Goal: Task Accomplishment & Management: Complete application form

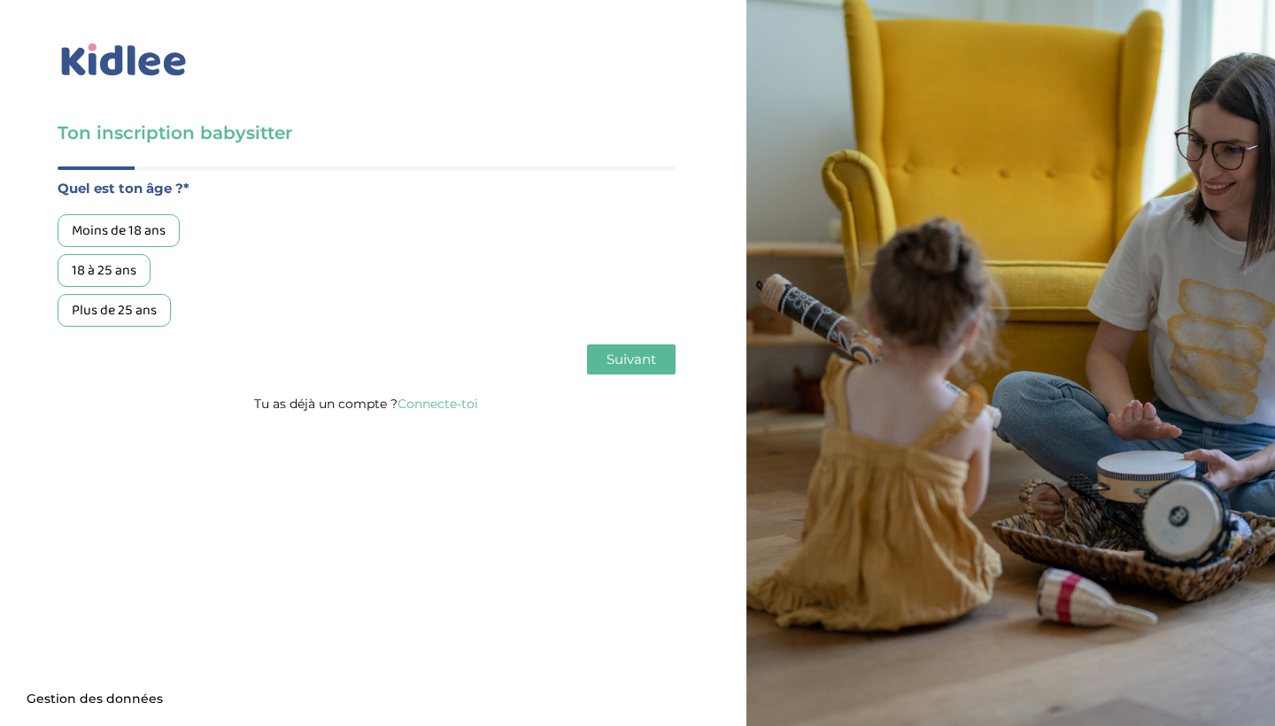
click at [122, 267] on div "18 à 25 ans" at bounding box center [104, 270] width 93 height 33
click at [616, 353] on span "Suivant" at bounding box center [632, 359] width 50 height 17
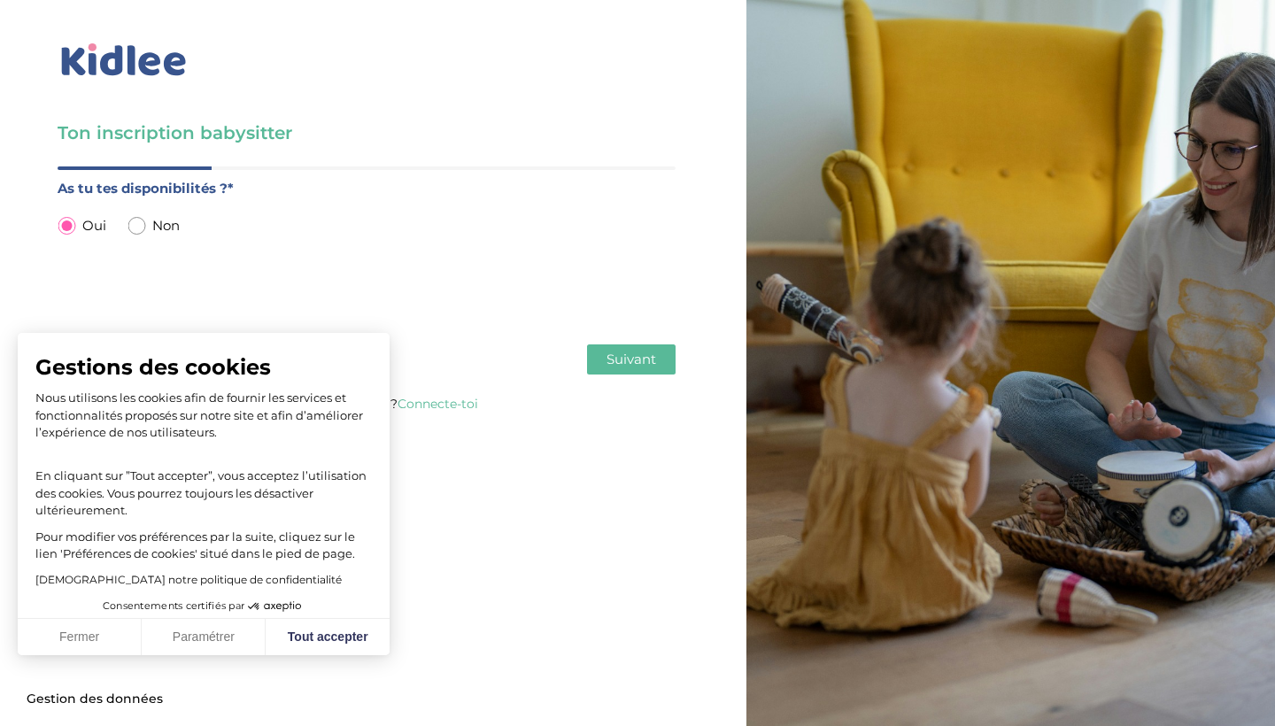
click at [614, 360] on span "Suivant" at bounding box center [632, 359] width 50 height 17
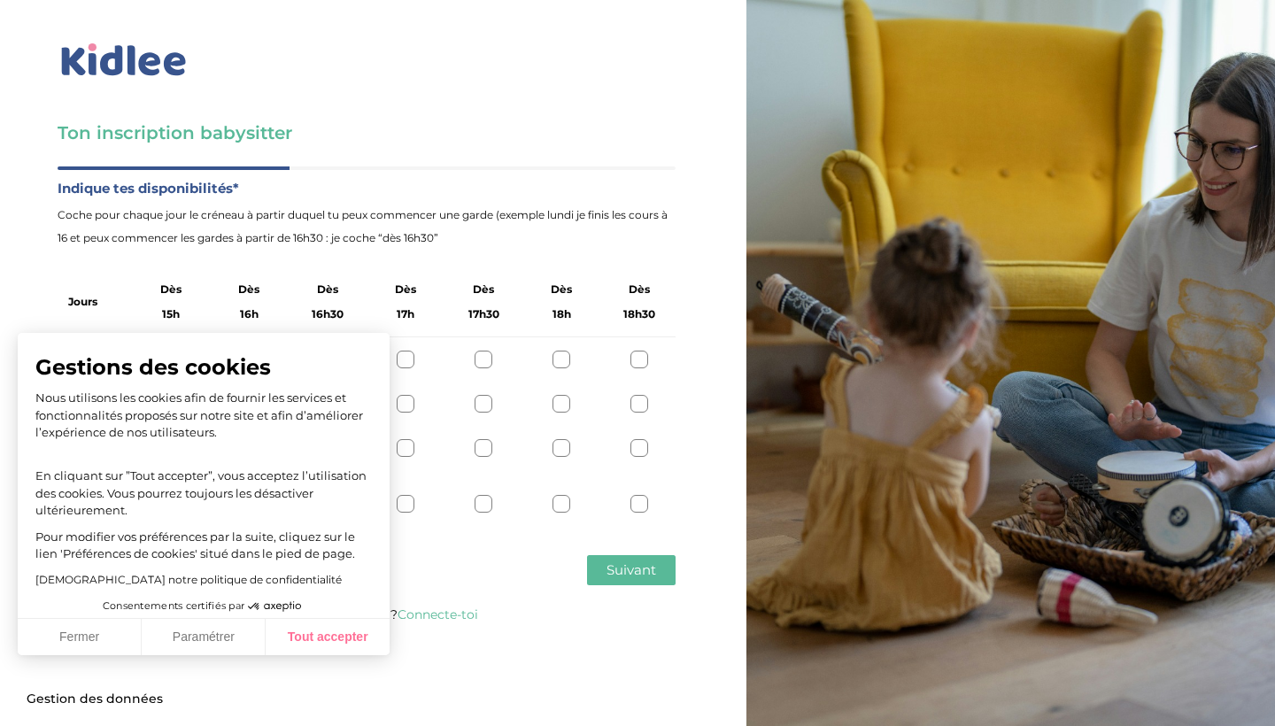
click at [333, 639] on button "Tout accepter" at bounding box center [328, 637] width 124 height 37
checkbox input "true"
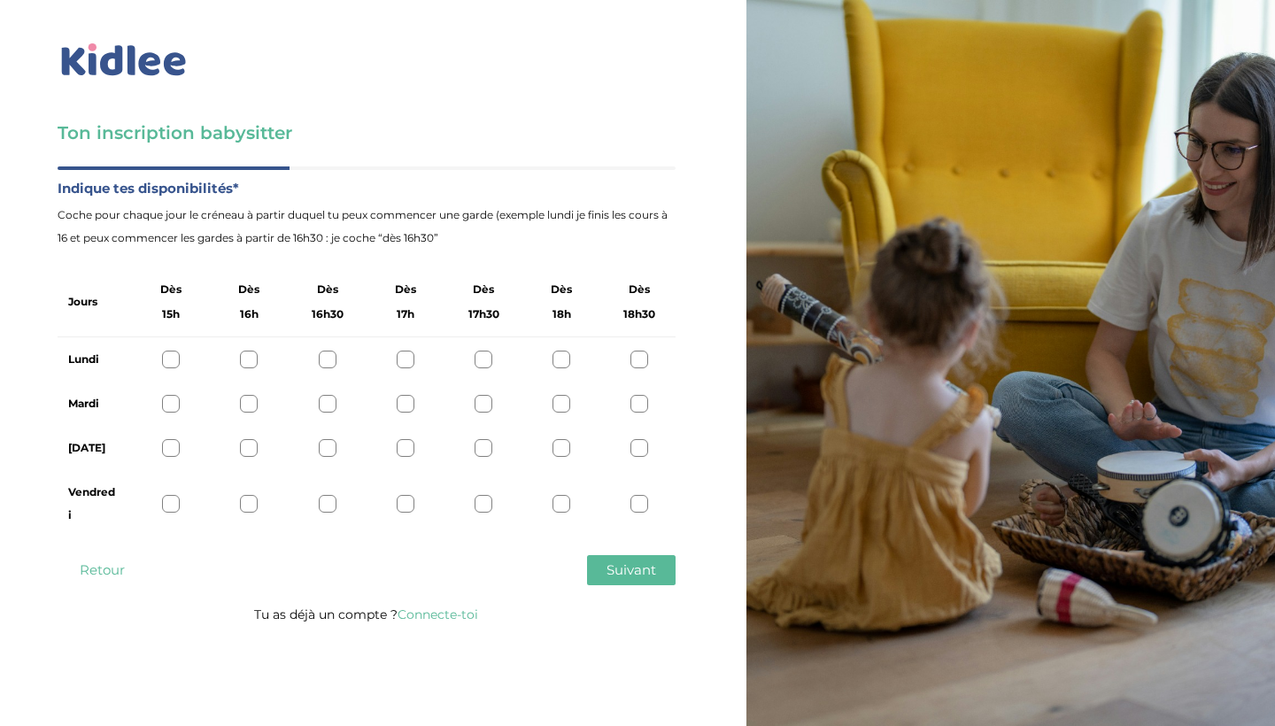
click at [640, 505] on div at bounding box center [640, 504] width 18 height 18
click at [641, 572] on span "Suivant" at bounding box center [632, 570] width 50 height 17
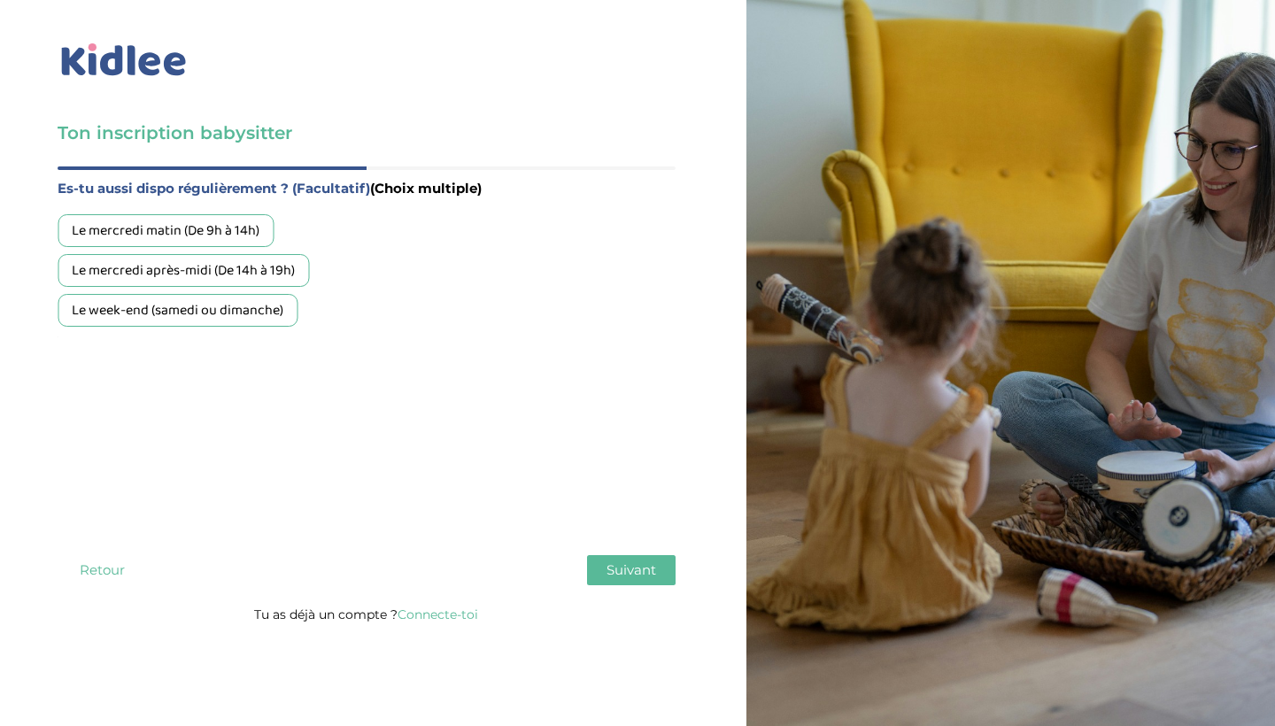
click at [201, 317] on div "Le week-end (samedi ou dimanche)" at bounding box center [178, 310] width 240 height 33
click at [640, 560] on button "Suivant" at bounding box center [631, 570] width 89 height 30
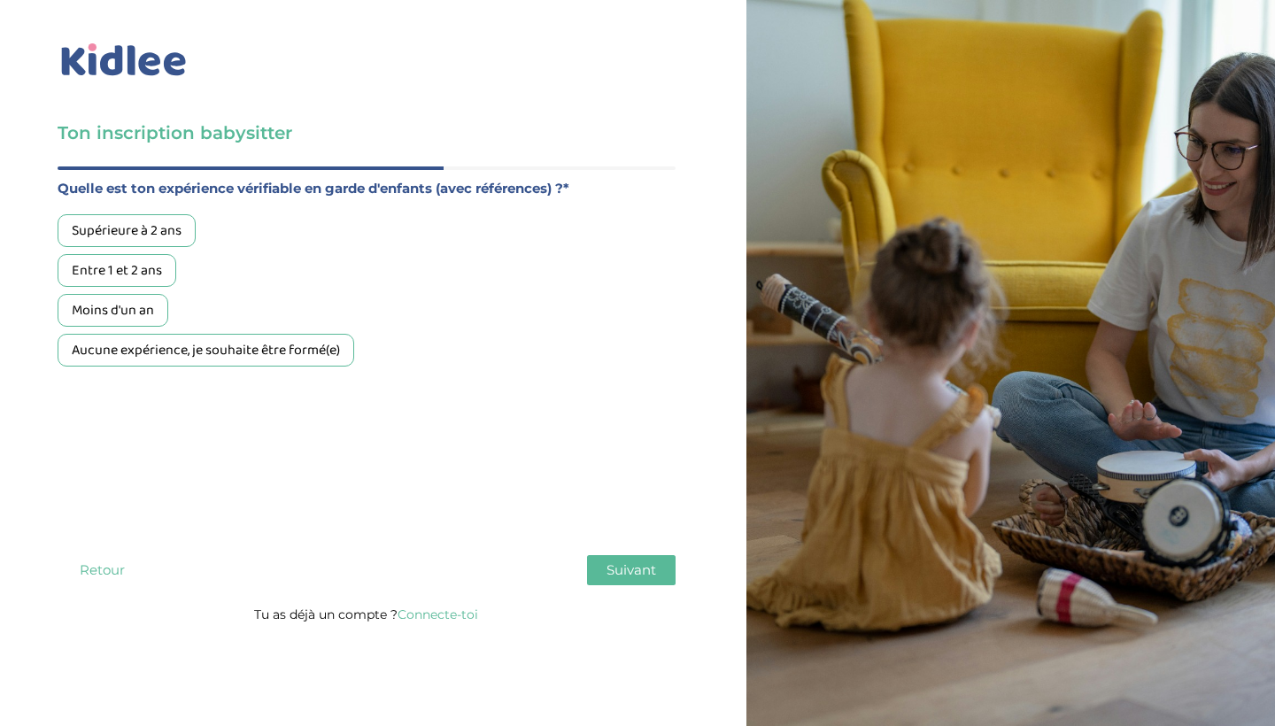
click at [146, 310] on div "Moins d'un an" at bounding box center [113, 310] width 111 height 33
click at [618, 577] on span "Suivant" at bounding box center [632, 570] width 50 height 17
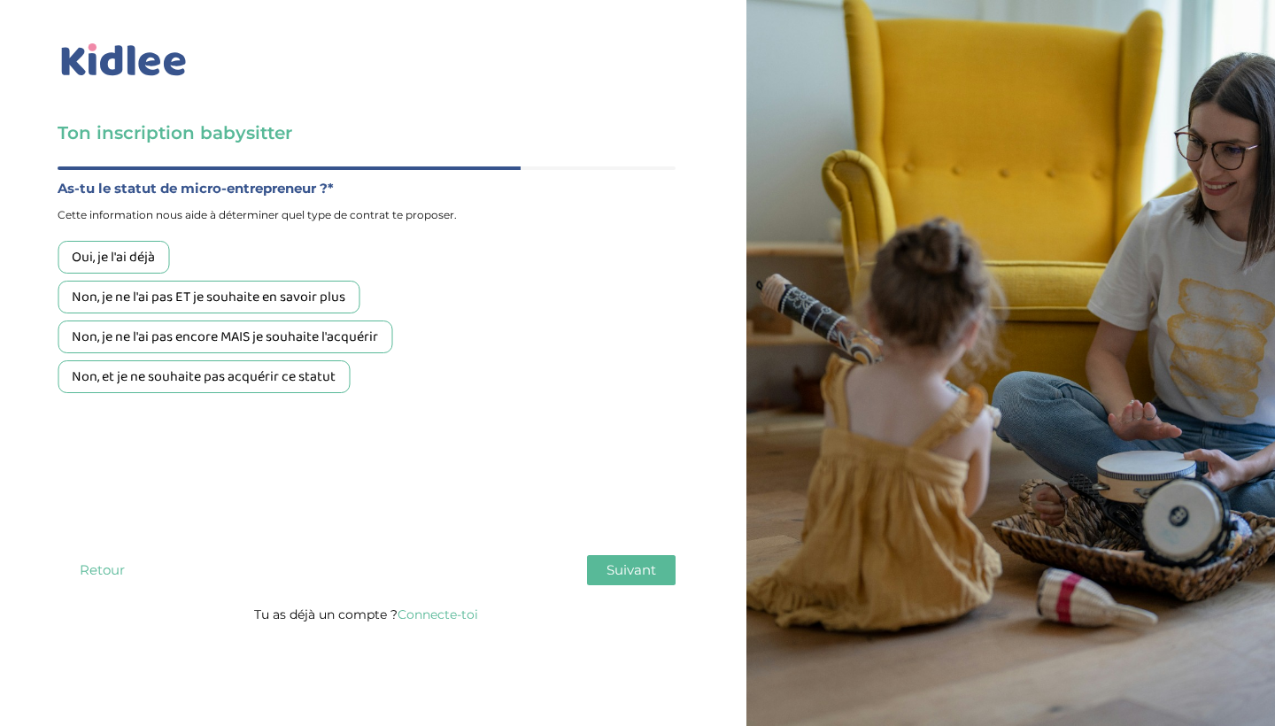
click at [317, 383] on div "Non, et je ne souhaite pas acquérir ce statut" at bounding box center [204, 376] width 292 height 33
click at [628, 557] on button "Suivant" at bounding box center [631, 570] width 89 height 30
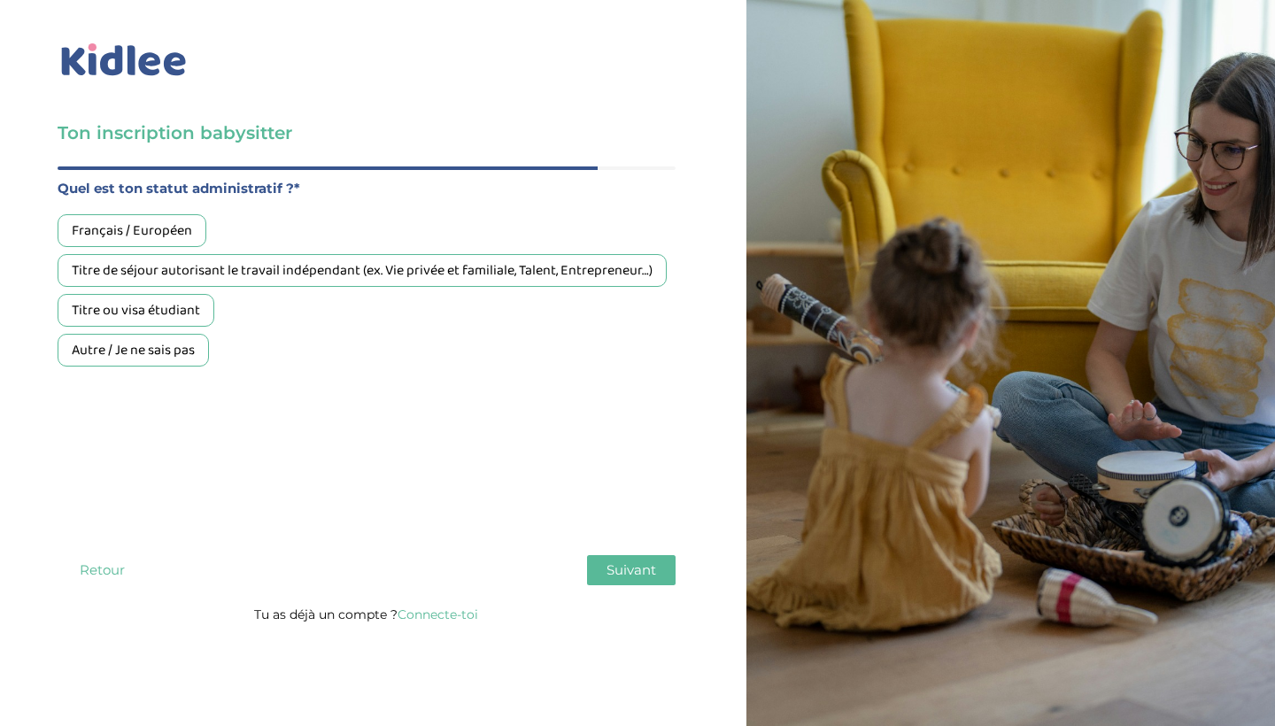
click at [162, 236] on div "Français / Européen" at bounding box center [132, 230] width 149 height 33
click at [632, 573] on span "Suivant" at bounding box center [632, 570] width 50 height 17
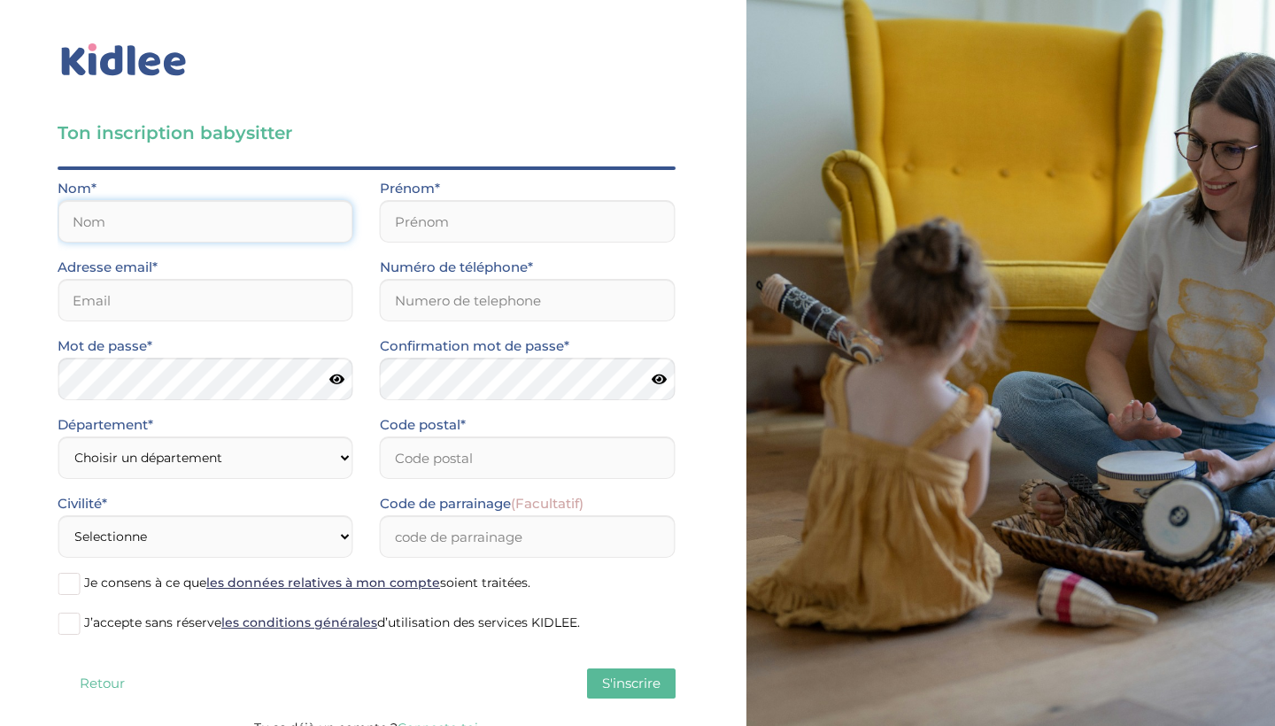
type input "Poullain"
type input "[PERSON_NAME]"
type input "[EMAIL_ADDRESS][DOMAIN_NAME]"
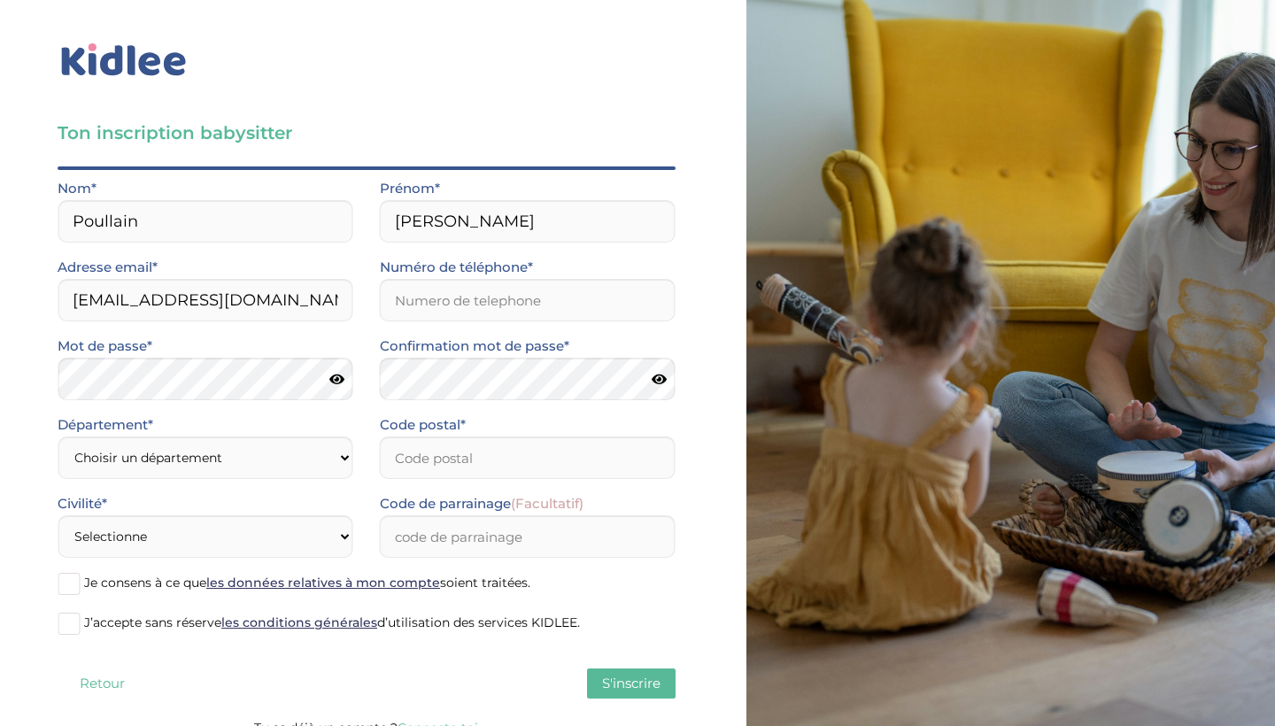
click at [254, 639] on div "J’accepte sans réserve les conditions générales d’utilisation des services KIDL…" at bounding box center [366, 631] width 645 height 40
select select "75"
select select "1"
click at [69, 582] on span at bounding box center [69, 584] width 22 height 22
click at [0, 0] on input "Je consens à ce que les données relatives à mon compte soient traitées." at bounding box center [0, 0] width 0 height 0
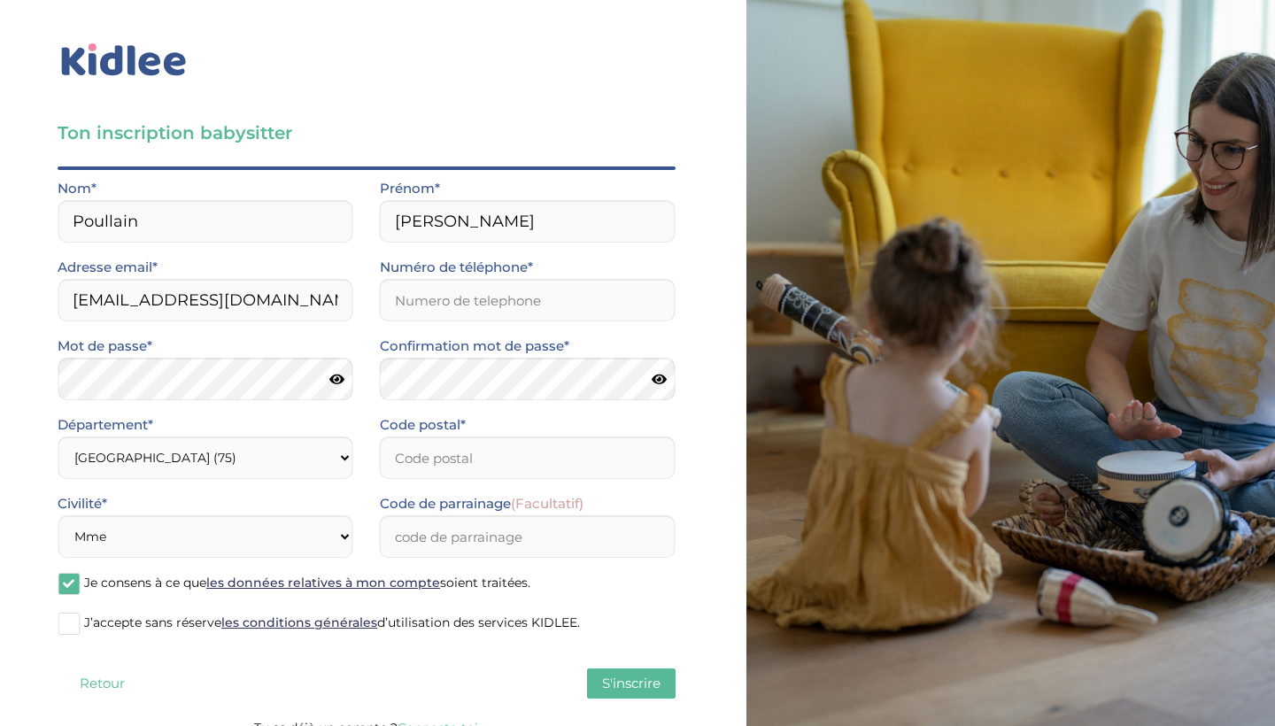
click at [75, 623] on span at bounding box center [69, 624] width 22 height 22
click at [0, 0] on input "J’accepte sans réserve les conditions générales d’utilisation des services KIDL…" at bounding box center [0, 0] width 0 height 0
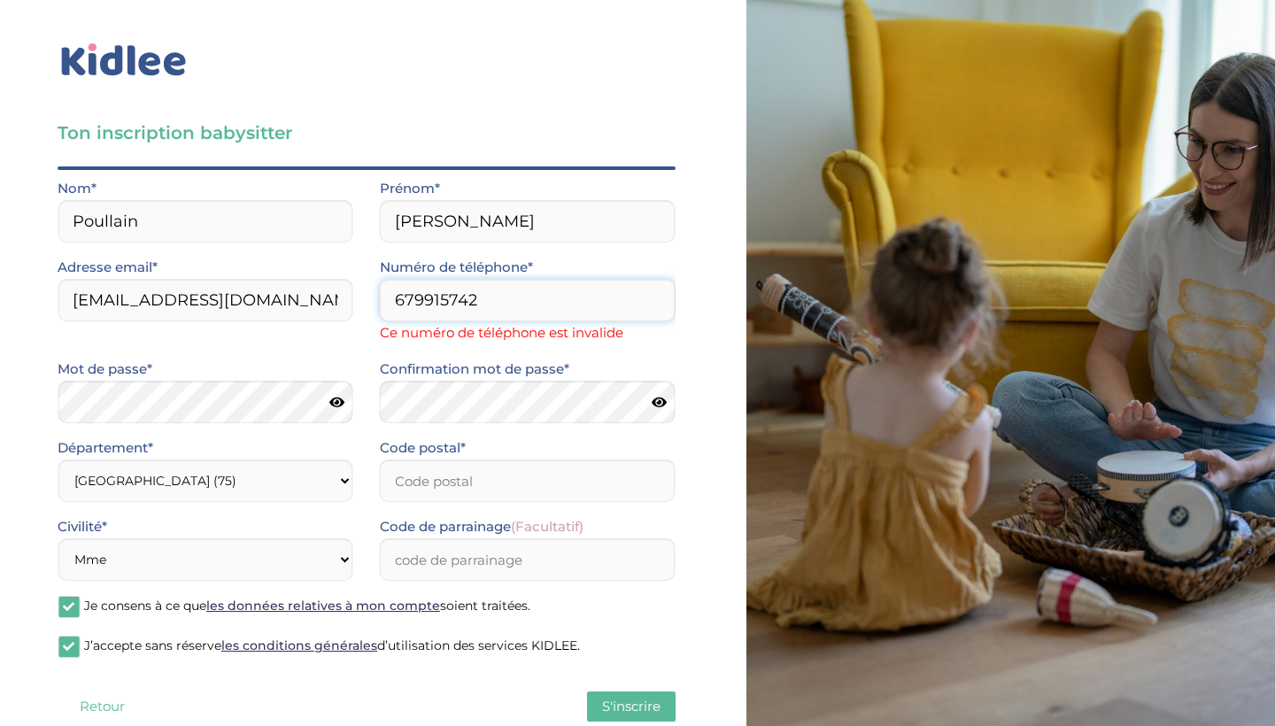
click at [392, 309] on input "679915742" at bounding box center [528, 300] width 296 height 43
type input "0679915742"
click at [540, 486] on div "Code postal*" at bounding box center [528, 476] width 322 height 79
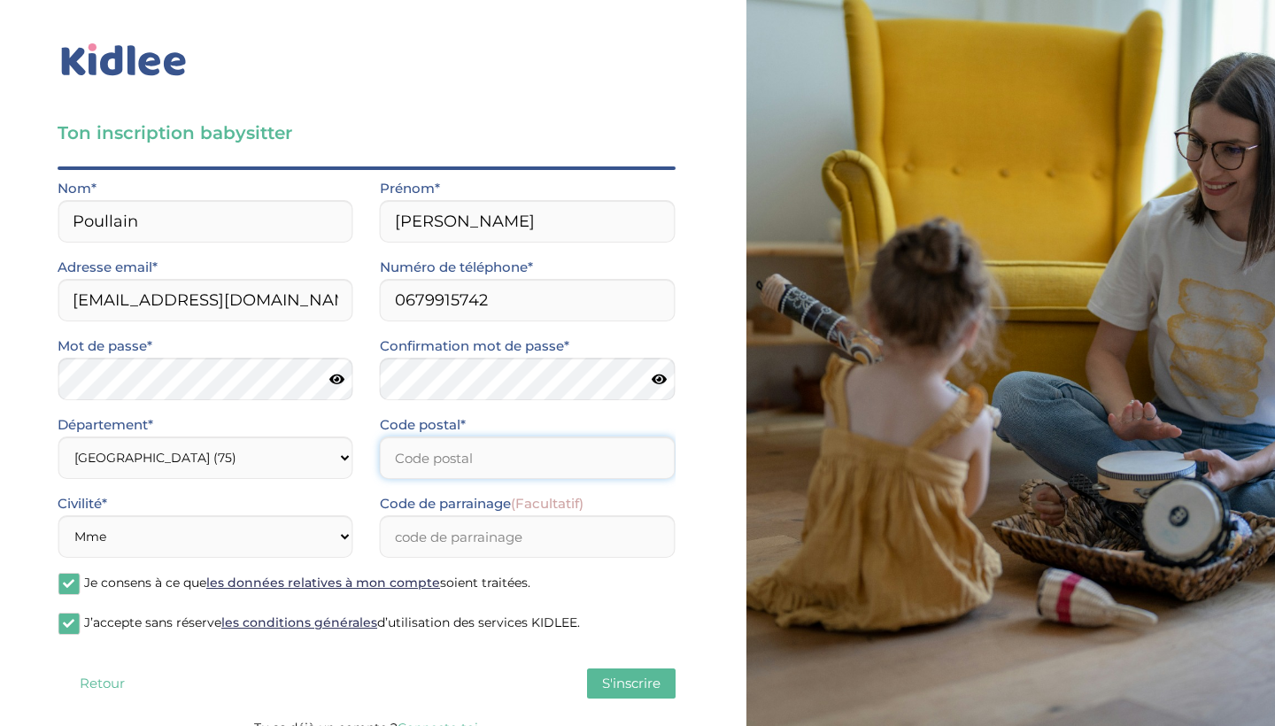
type input "75014"
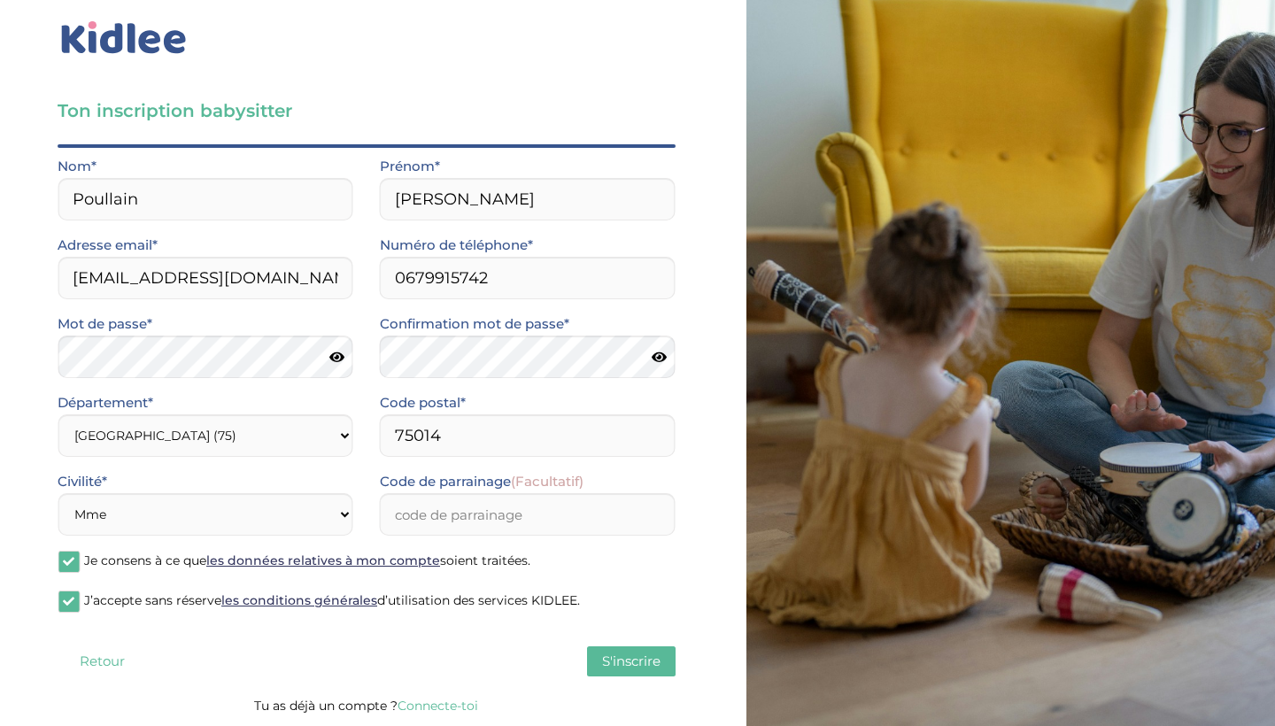
scroll to position [22, 0]
click at [639, 653] on span "S'inscrire" at bounding box center [631, 661] width 58 height 17
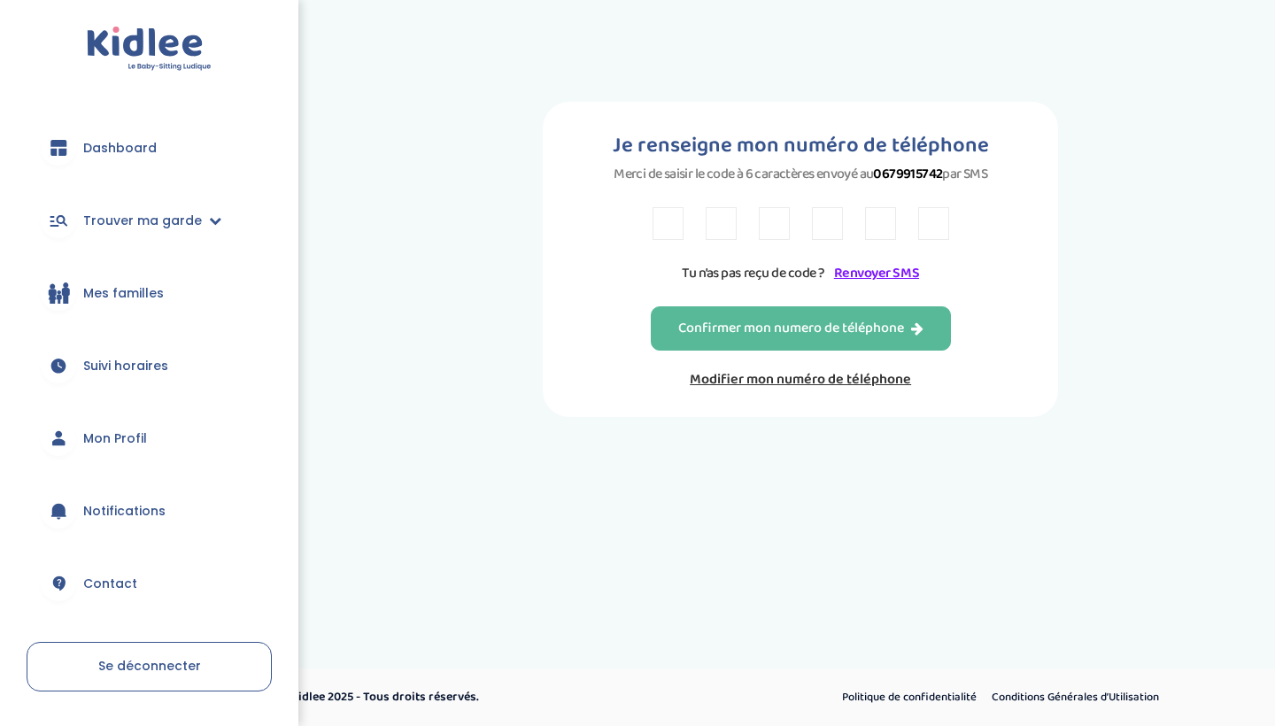
click at [668, 235] on input "text" at bounding box center [668, 223] width 31 height 33
type input "A"
type input "9"
type input "7"
type input "K"
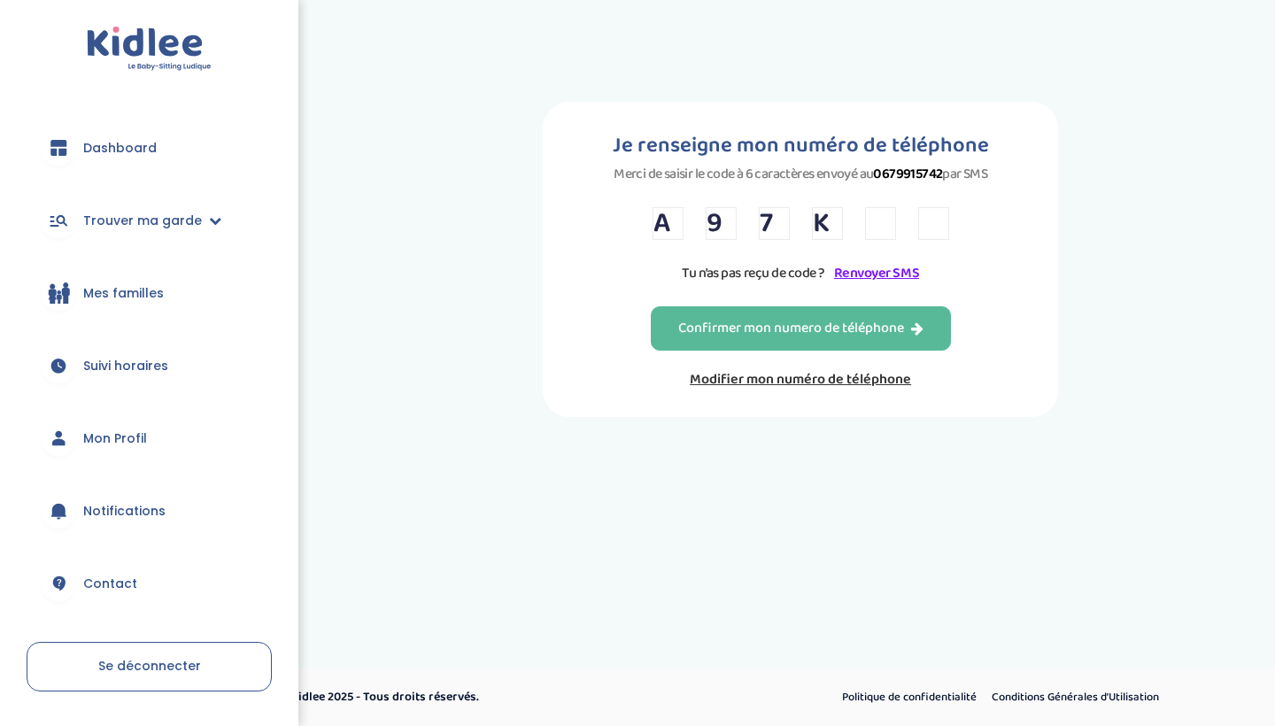
type input "F"
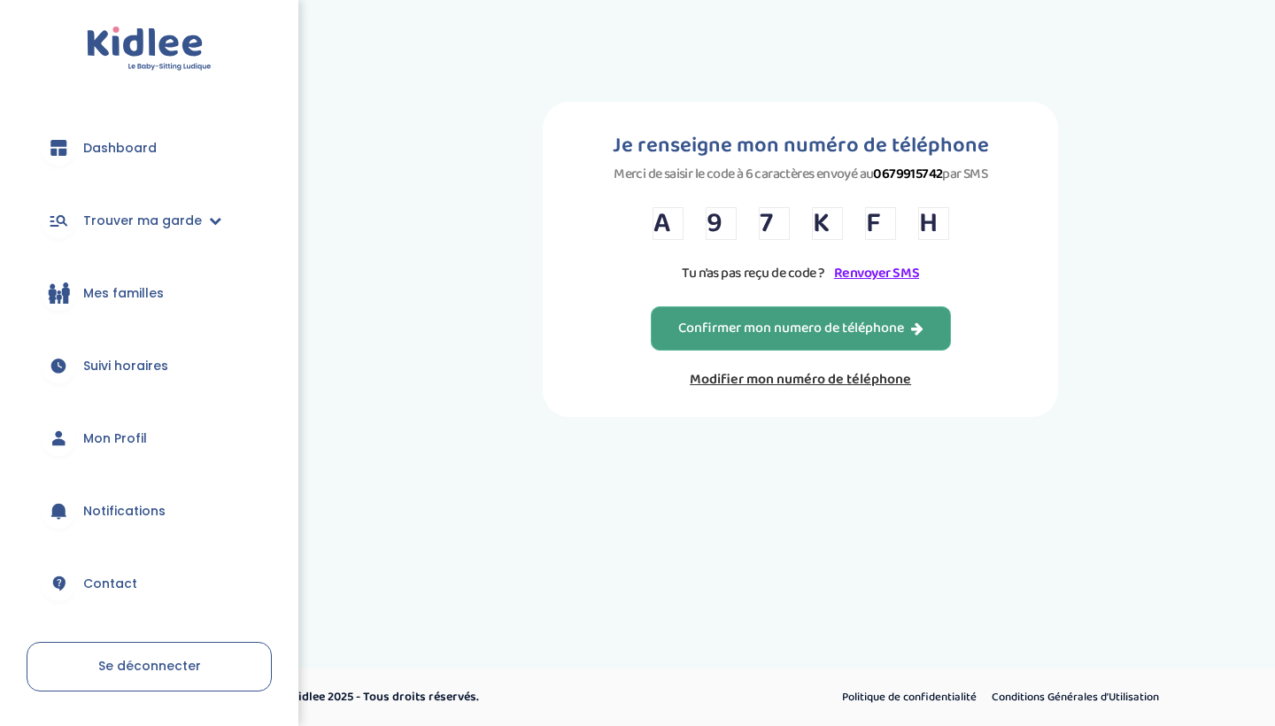
type input "H"
click at [680, 339] on div "Confirmer mon numero de téléphone" at bounding box center [800, 329] width 245 height 20
